Goal: Book appointment/travel/reservation

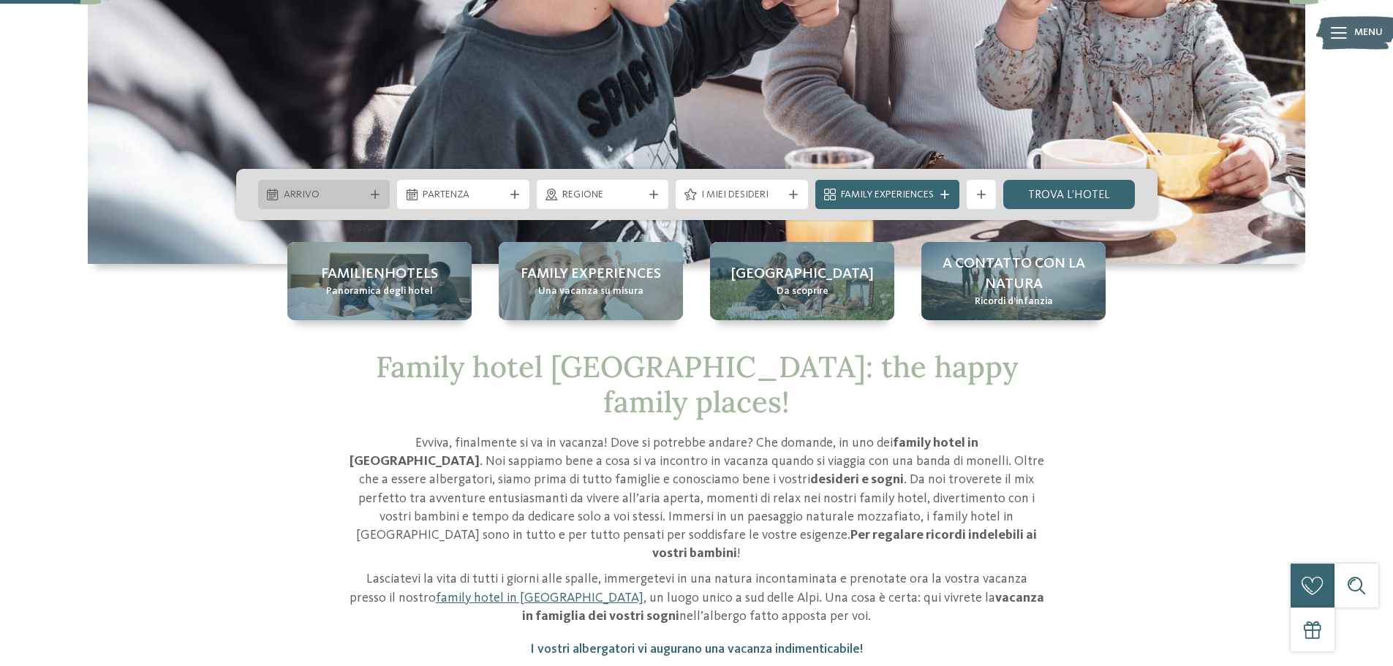
click at [342, 182] on div "Arrivo" at bounding box center [324, 194] width 132 height 29
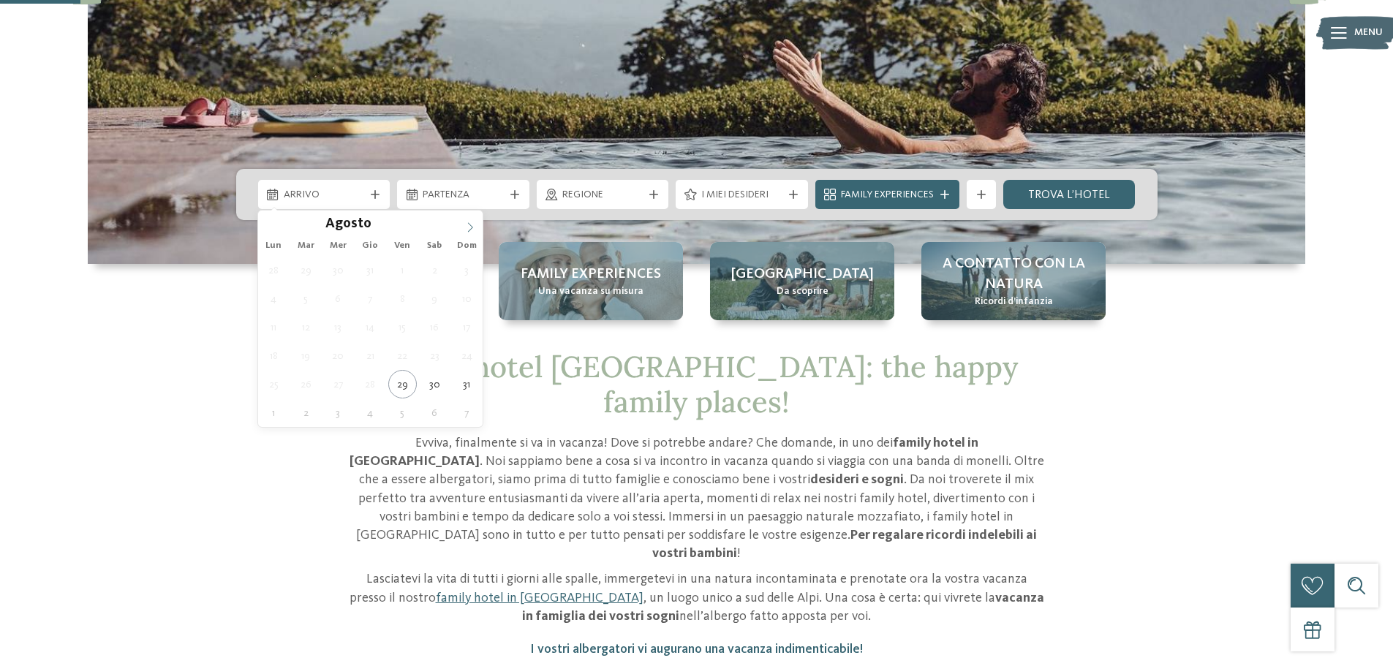
click at [463, 224] on span at bounding box center [470, 223] width 25 height 25
type div "[DATE]"
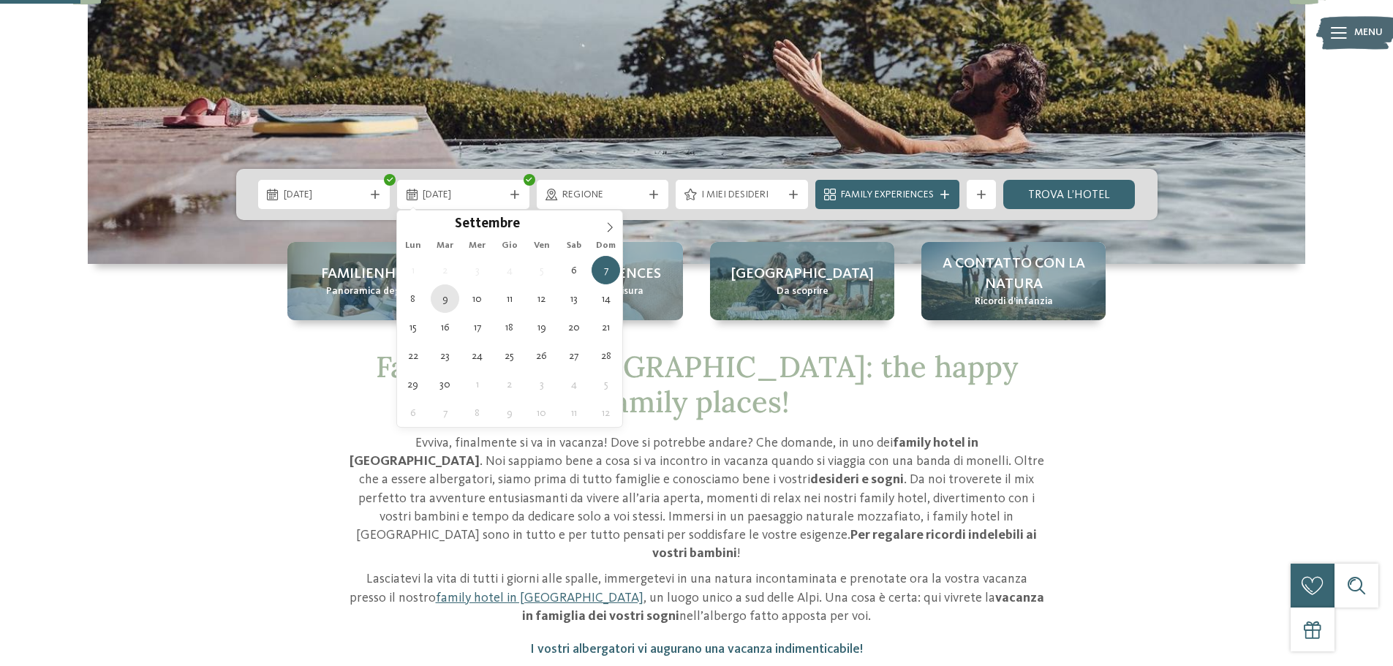
type div "[DATE]"
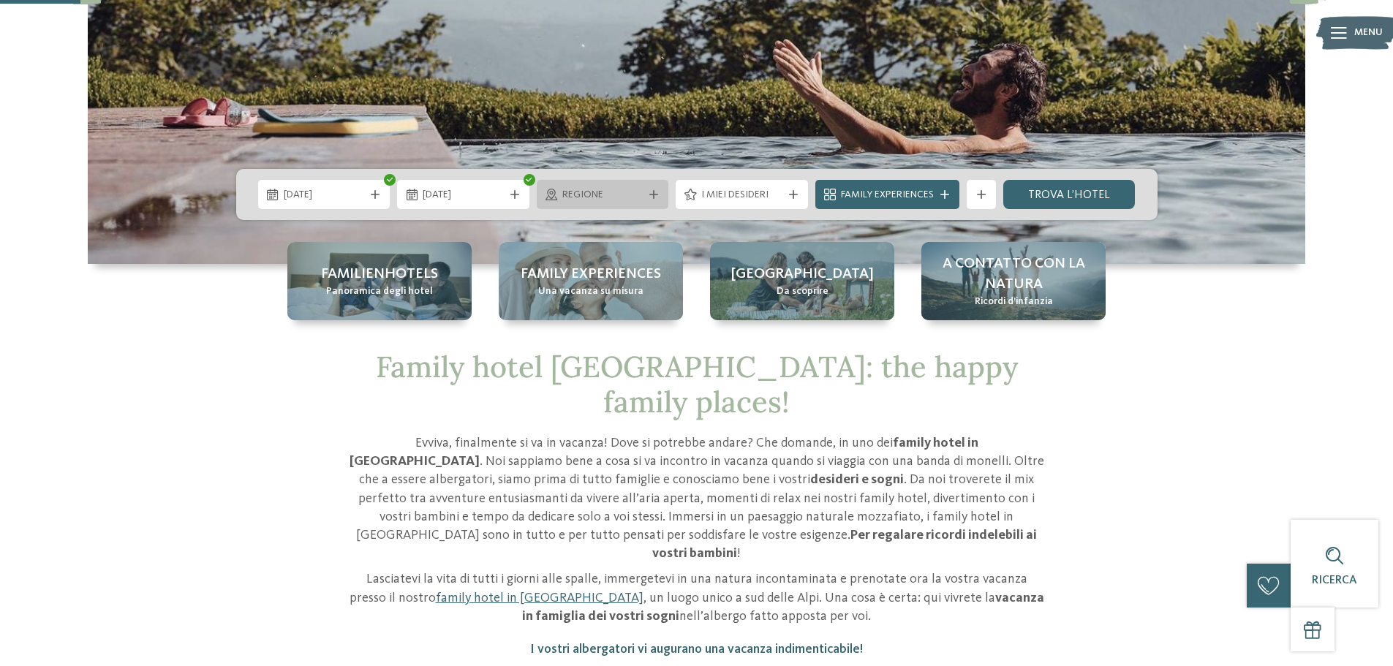
click at [586, 205] on div "Regione" at bounding box center [603, 194] width 132 height 29
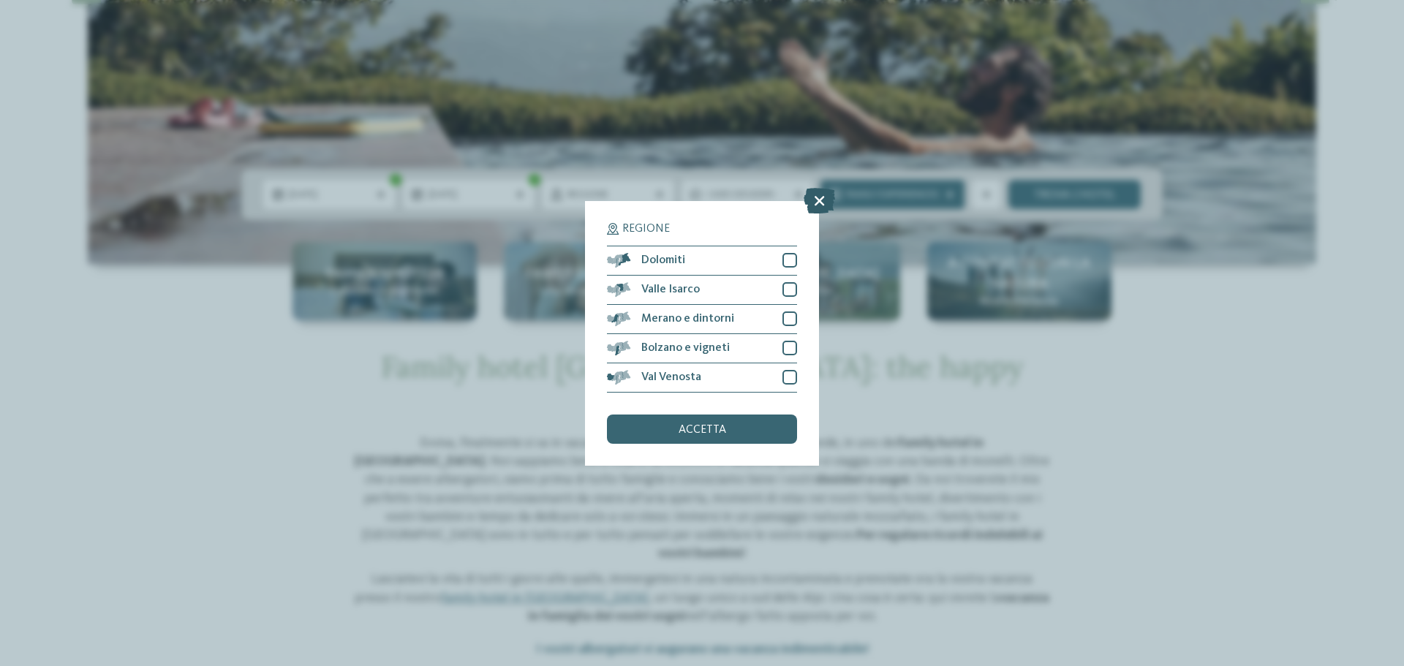
click at [818, 201] on icon at bounding box center [819, 200] width 31 height 26
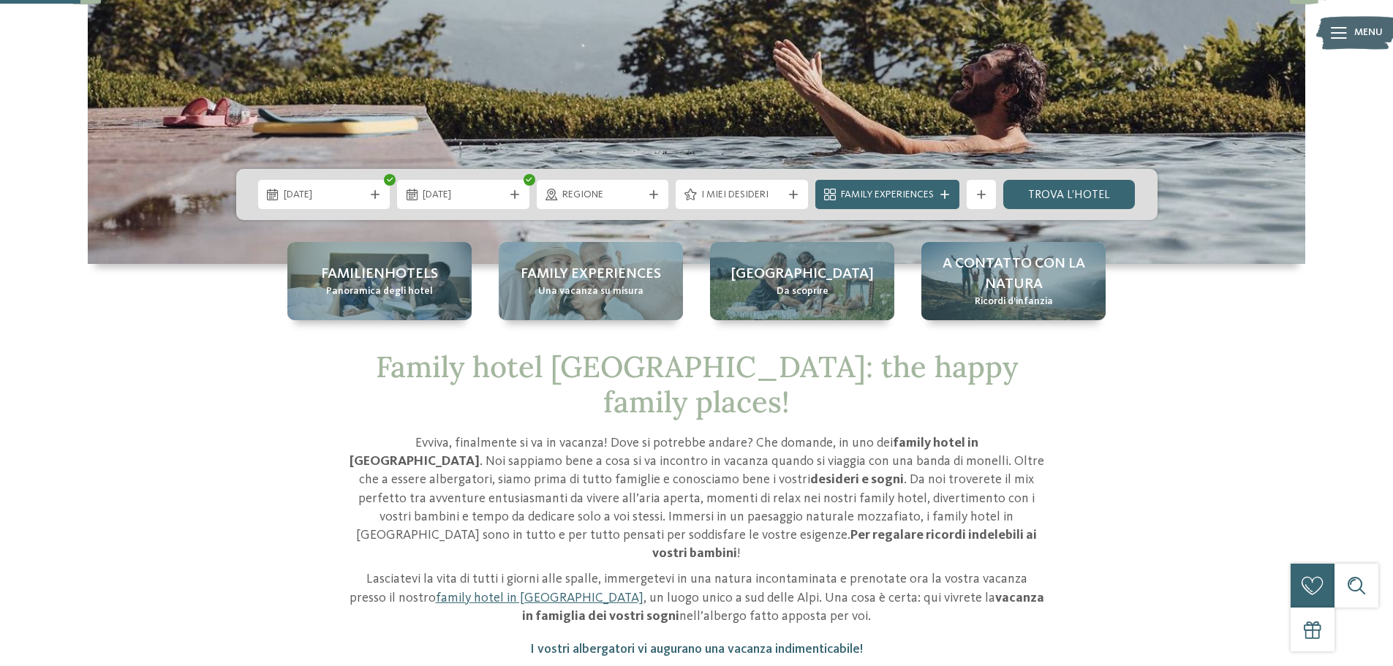
click at [617, 183] on div "Regione" at bounding box center [603, 194] width 132 height 29
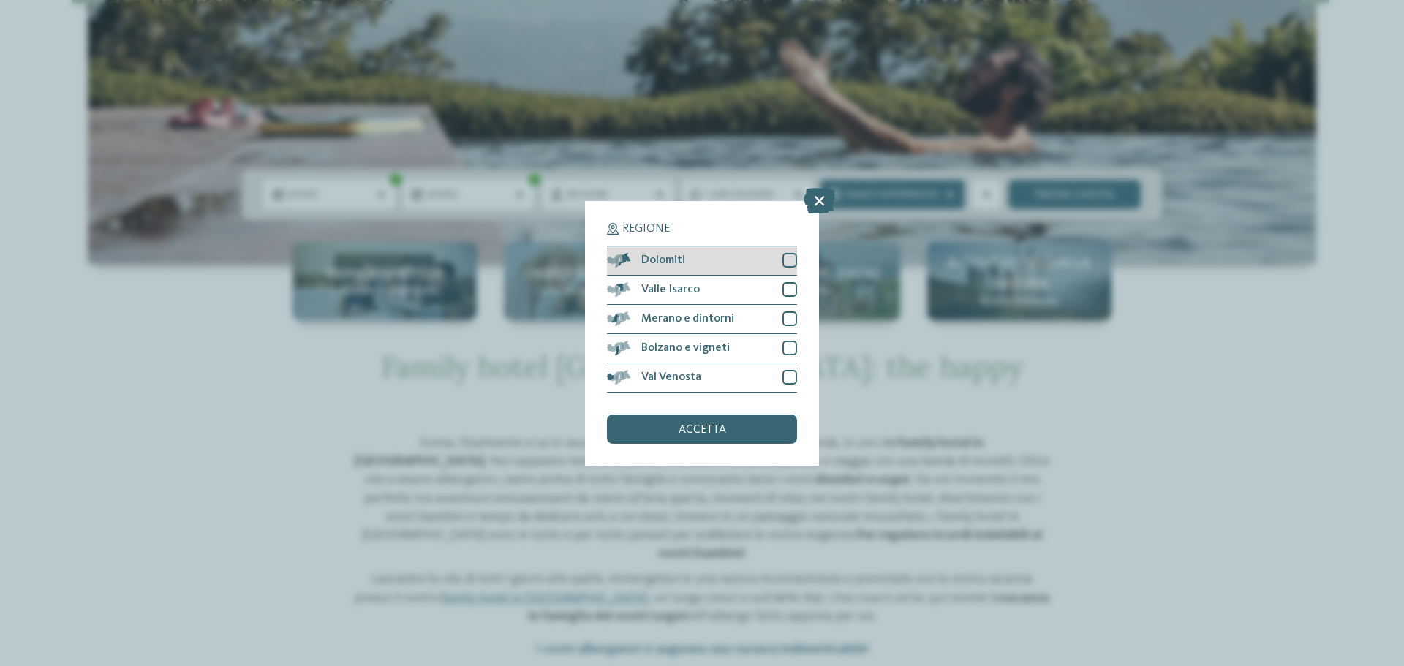
click at [765, 258] on div "Dolomiti" at bounding box center [702, 260] width 190 height 29
click at [732, 431] on div "accetta" at bounding box center [702, 429] width 190 height 29
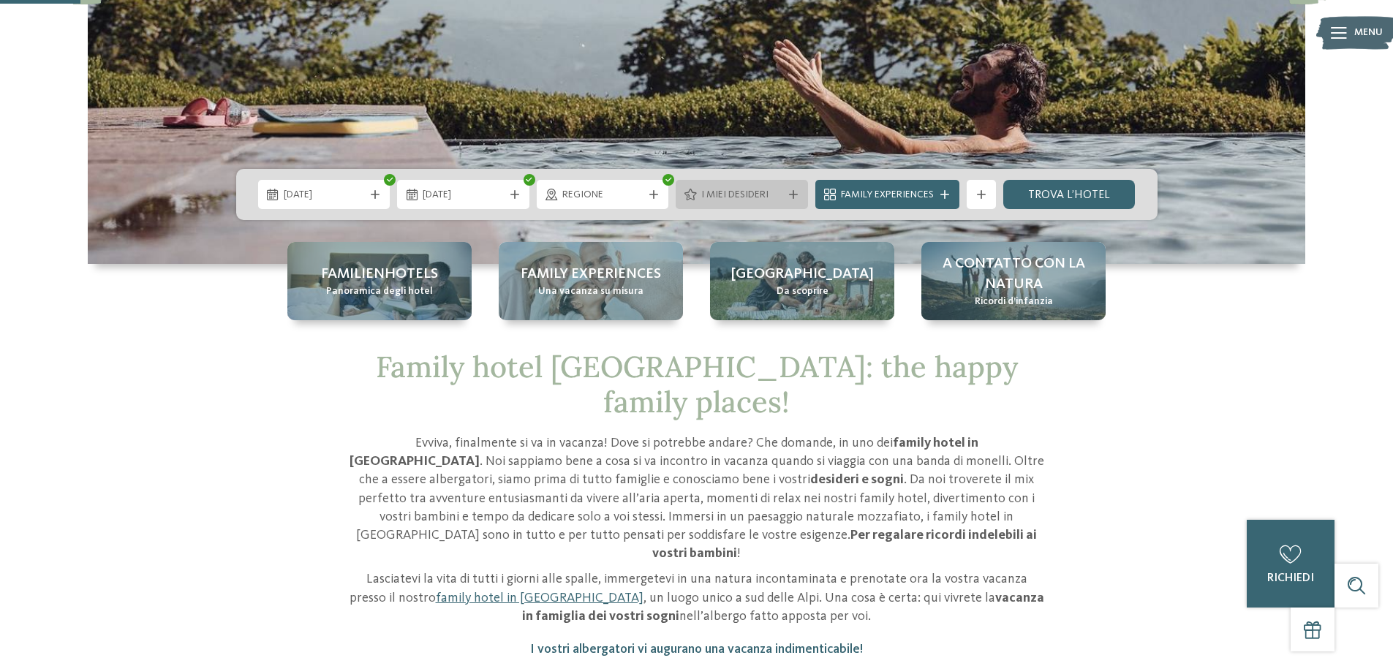
click at [744, 200] on span "I miei desideri" at bounding box center [741, 195] width 81 height 15
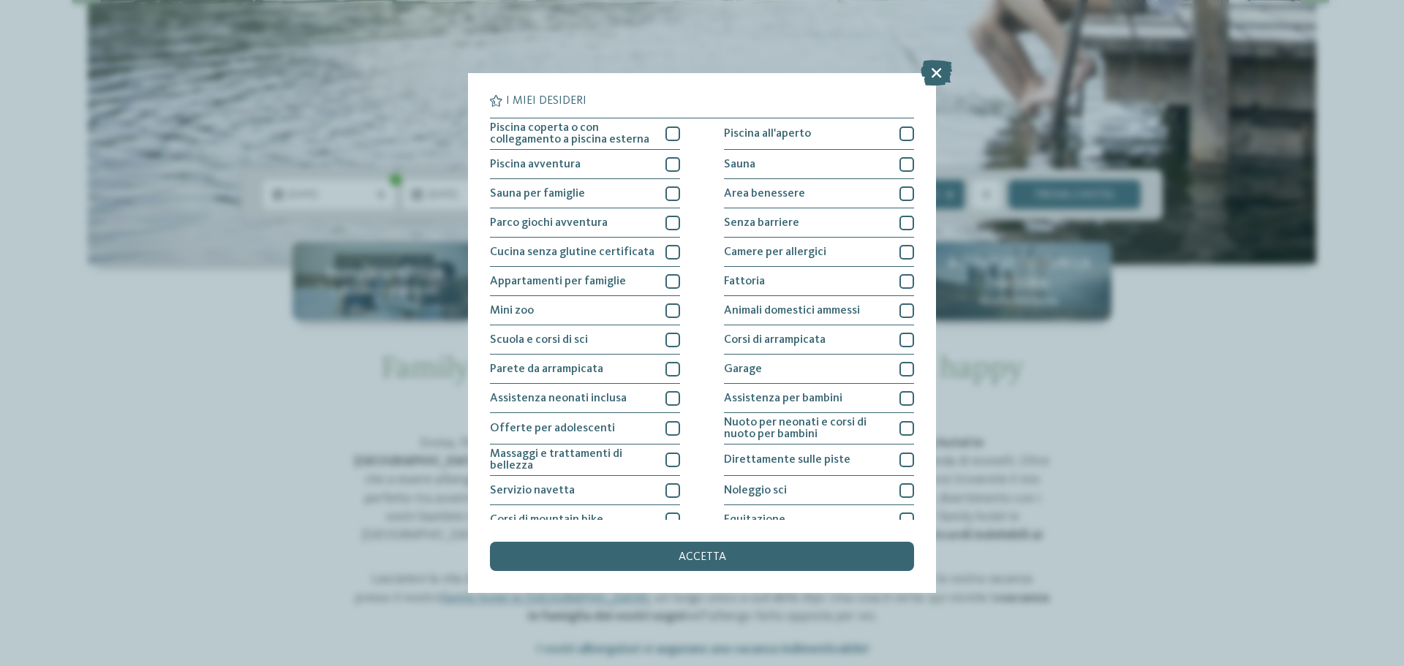
click at [366, 124] on div "I miei desideri Piscina coperta o con collegamento a piscina esterna Piscina al…" at bounding box center [702, 333] width 1404 height 666
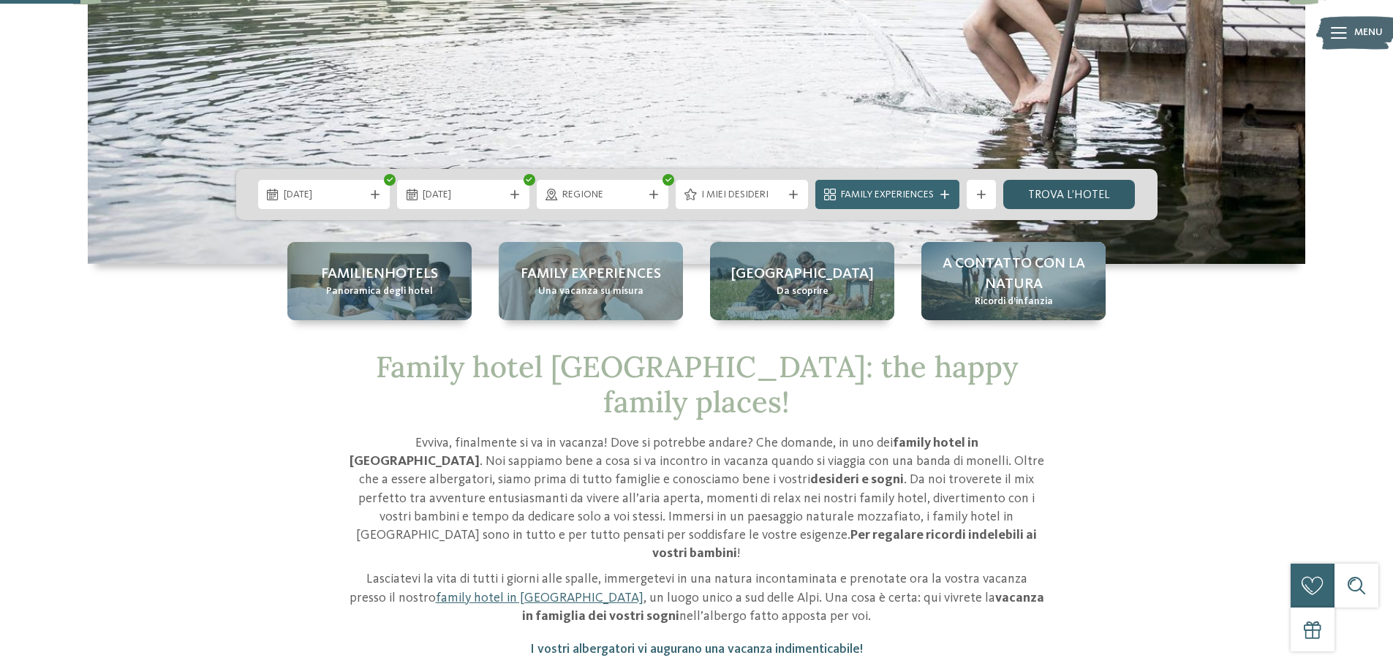
click at [1032, 198] on link "trova l’hotel" at bounding box center [1069, 194] width 132 height 29
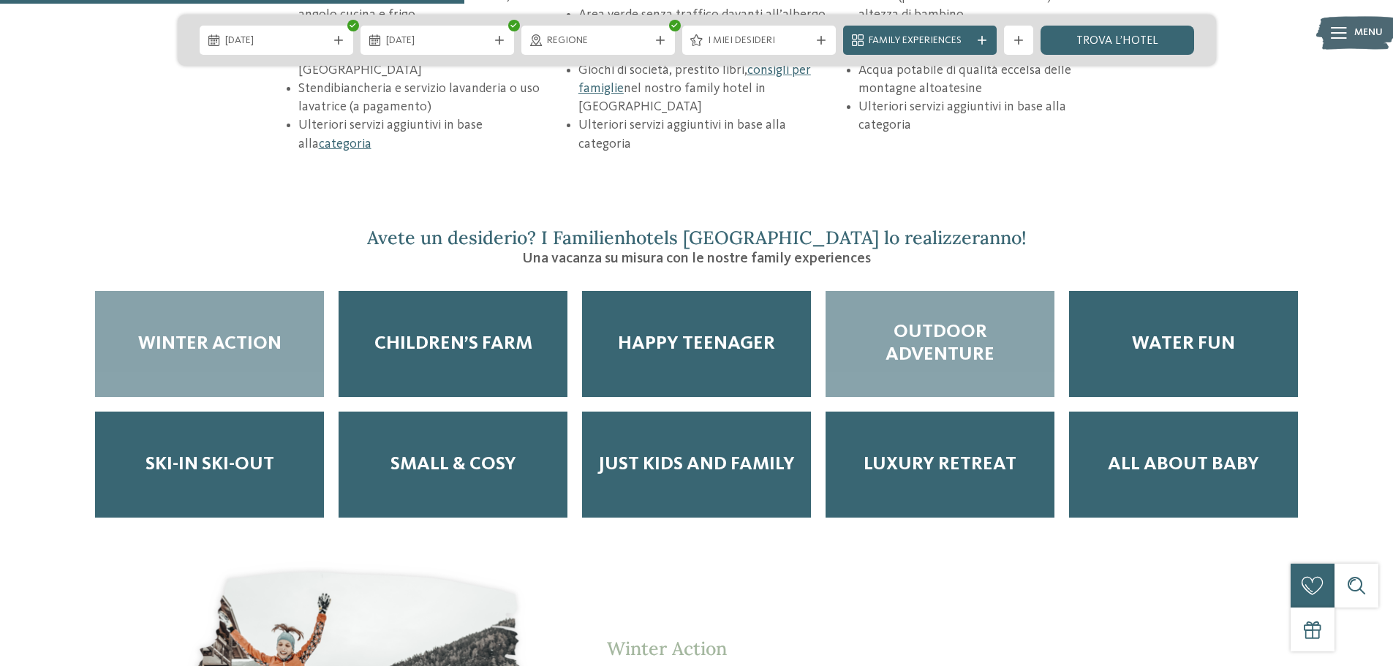
scroll to position [2559, 0]
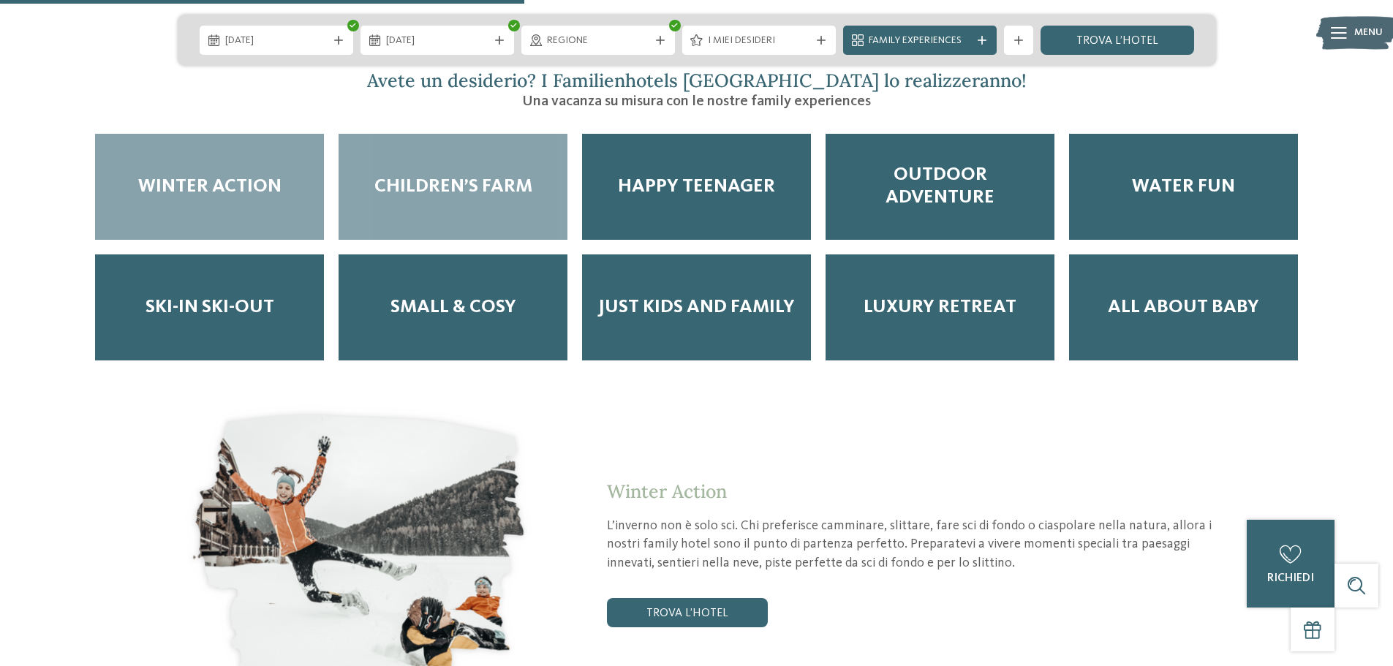
click at [490, 146] on div "Children’s Farm" at bounding box center [453, 187] width 229 height 106
